Goal: Complete application form

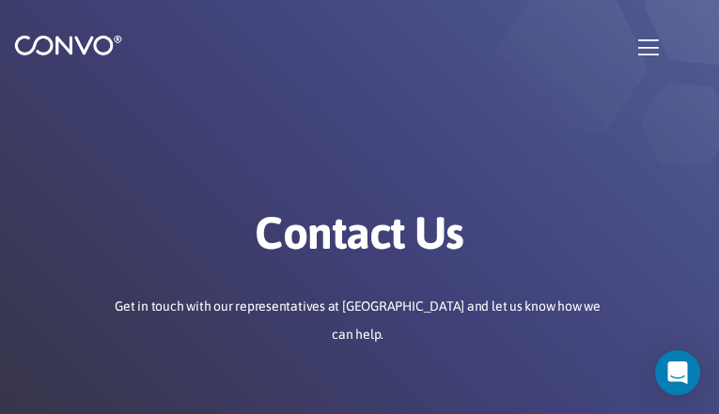
type input "iOUfuvmKW"
type input "[EMAIL_ADDRESS][DOMAIN_NAME]"
type input "BVOVpGxI"
type input "VGdvwzvLCEBVNU"
type input "sFKMWkAneV"
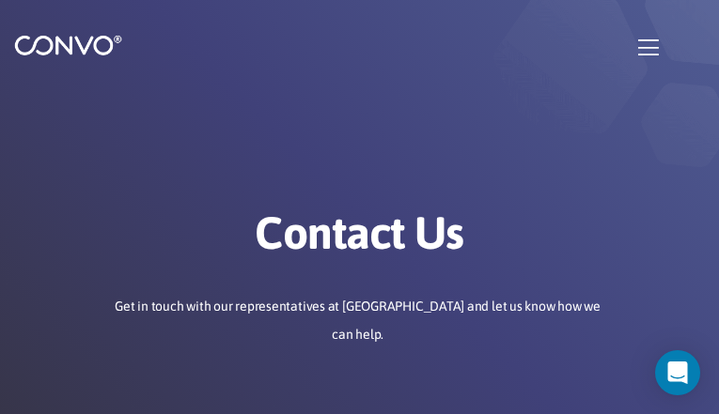
type input "siyohazo89@gmail.com"
type input "JaFwoIyMr"
type input "ZaFMRbMfNuuXA"
type input "XEdFuQlxUGOiH"
